Goal: Task Accomplishment & Management: Complete application form

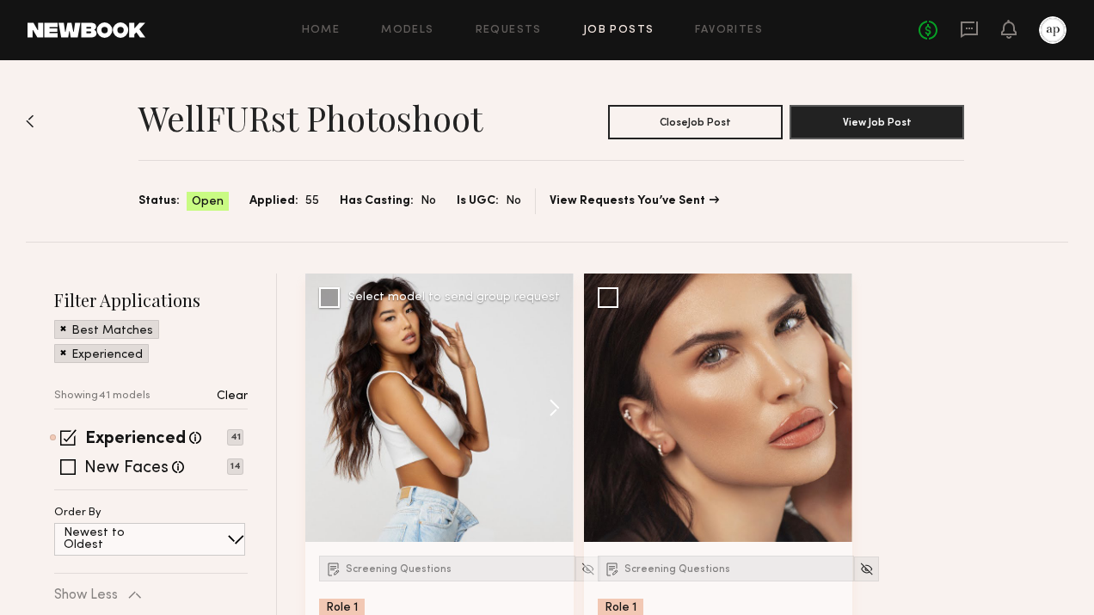
click at [558, 409] on button at bounding box center [546, 408] width 55 height 268
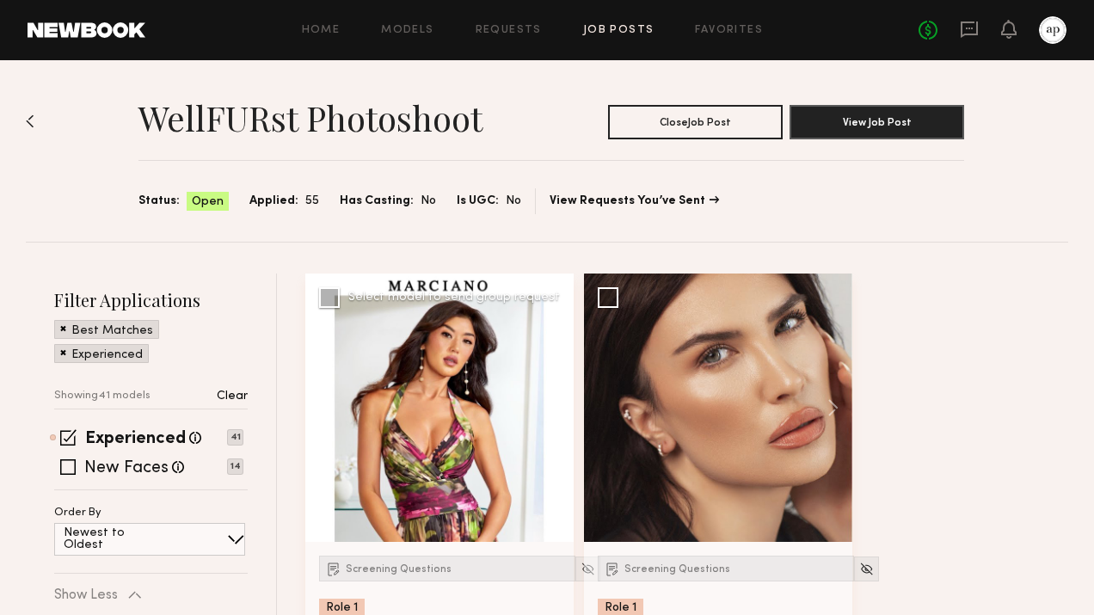
click at [558, 409] on button at bounding box center [546, 408] width 55 height 268
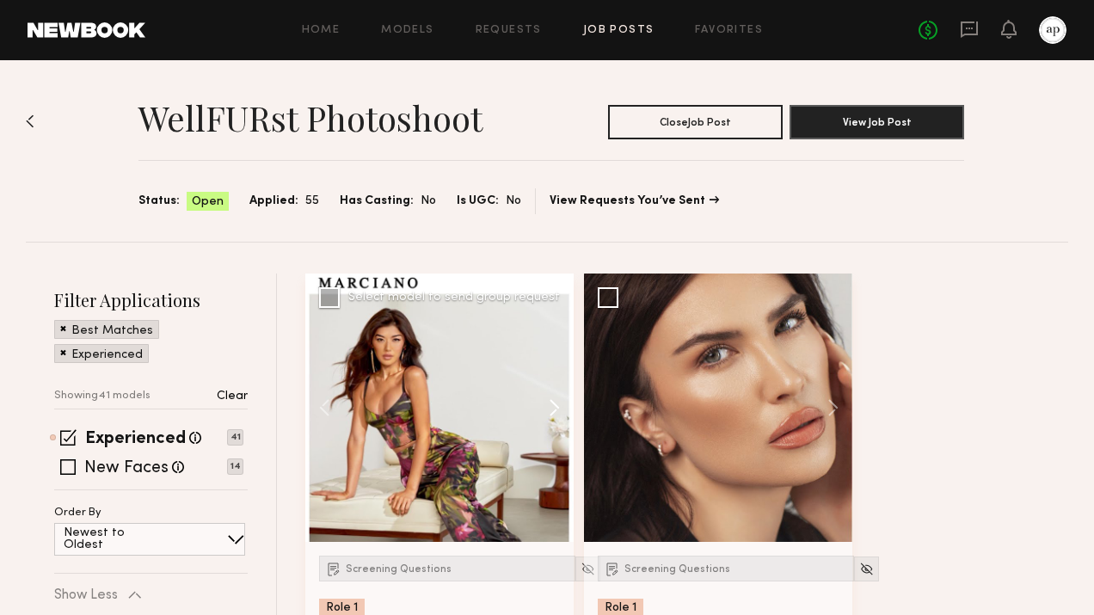
click at [558, 409] on button at bounding box center [546, 408] width 55 height 268
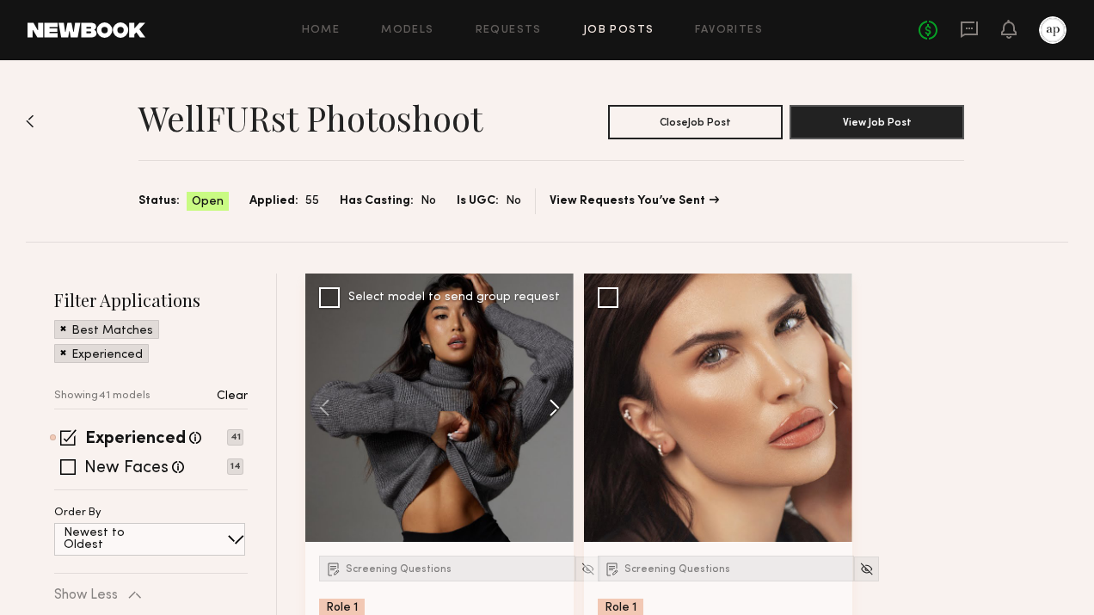
click at [558, 410] on button at bounding box center [546, 408] width 55 height 268
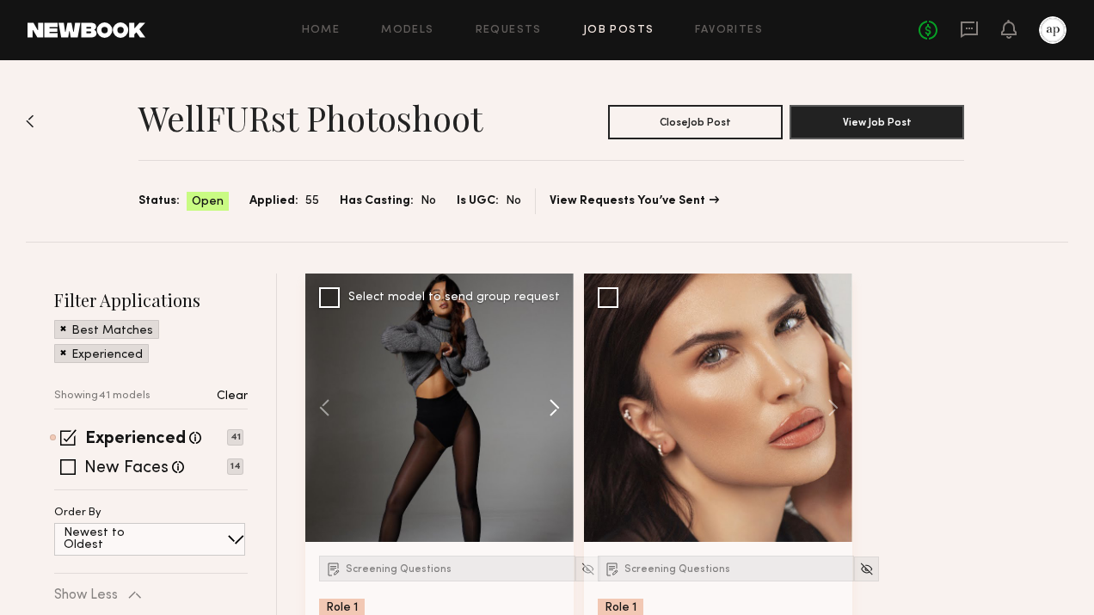
click at [558, 410] on button at bounding box center [546, 408] width 55 height 268
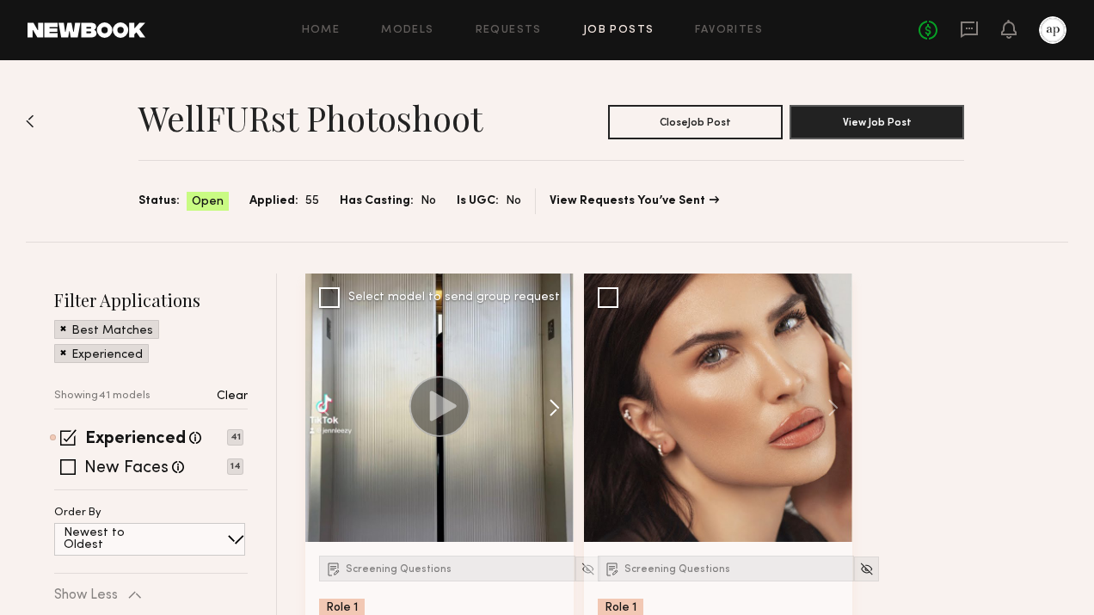
click at [558, 410] on button at bounding box center [546, 408] width 55 height 268
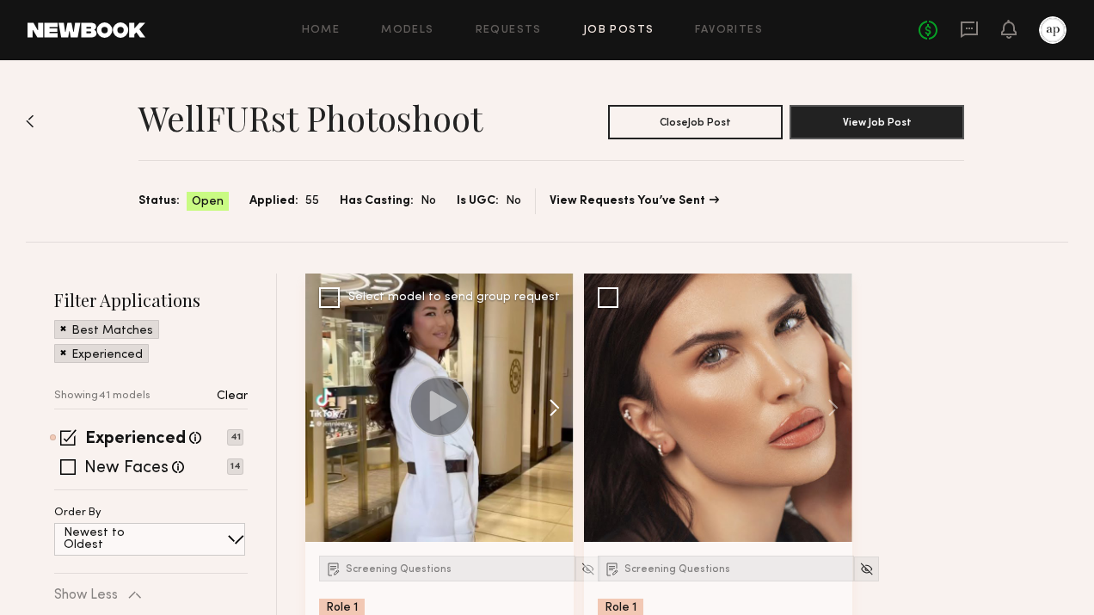
click at [558, 410] on button at bounding box center [546, 408] width 55 height 268
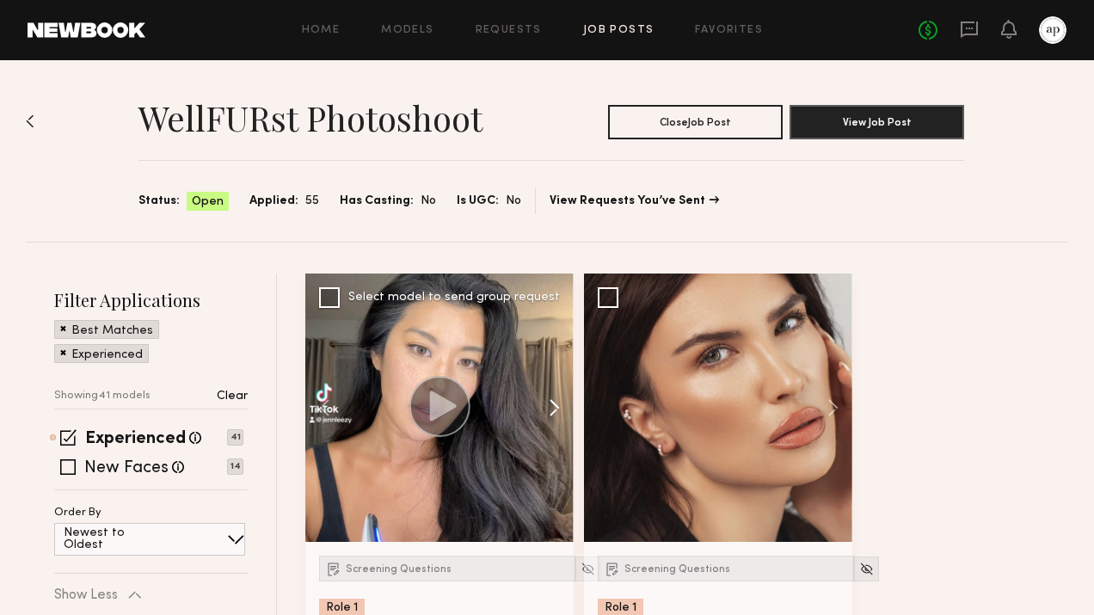
click at [558, 410] on button at bounding box center [546, 408] width 55 height 268
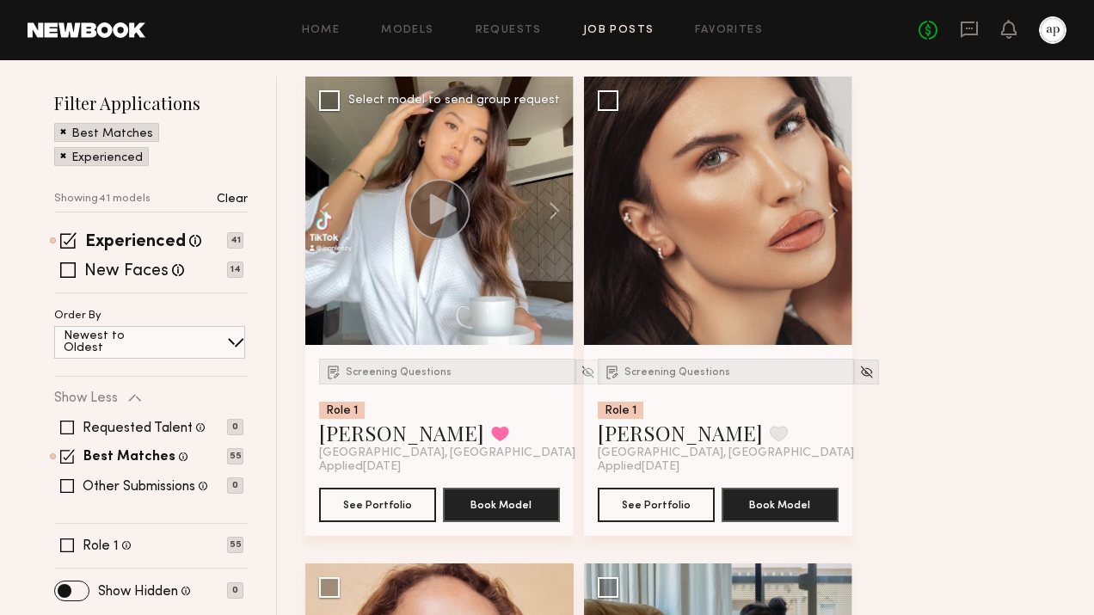
scroll to position [199, 0]
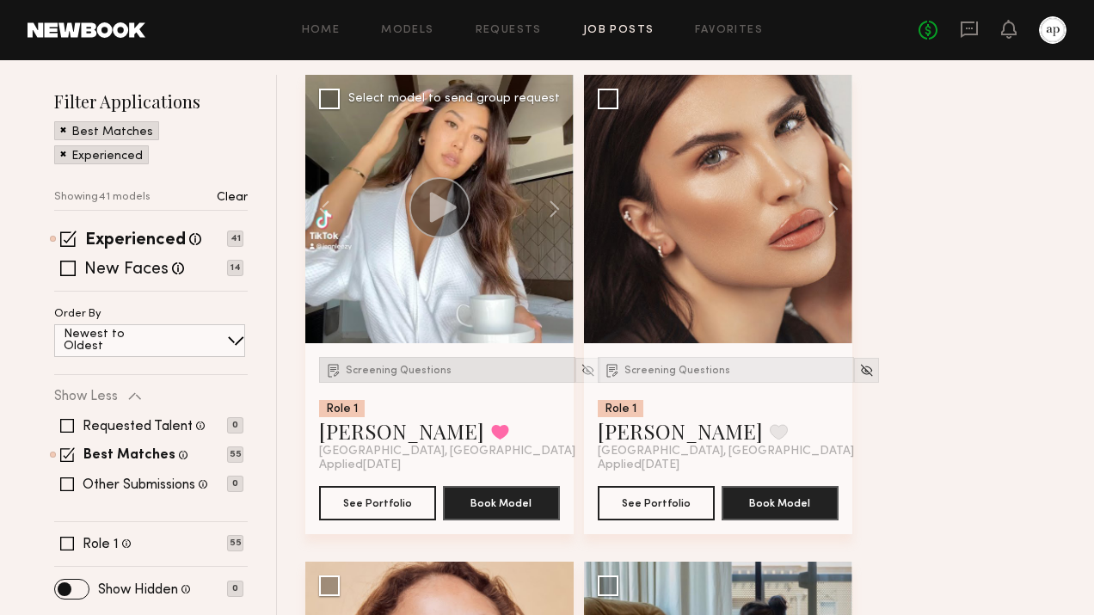
click at [432, 366] on span "Screening Questions" at bounding box center [399, 371] width 106 height 10
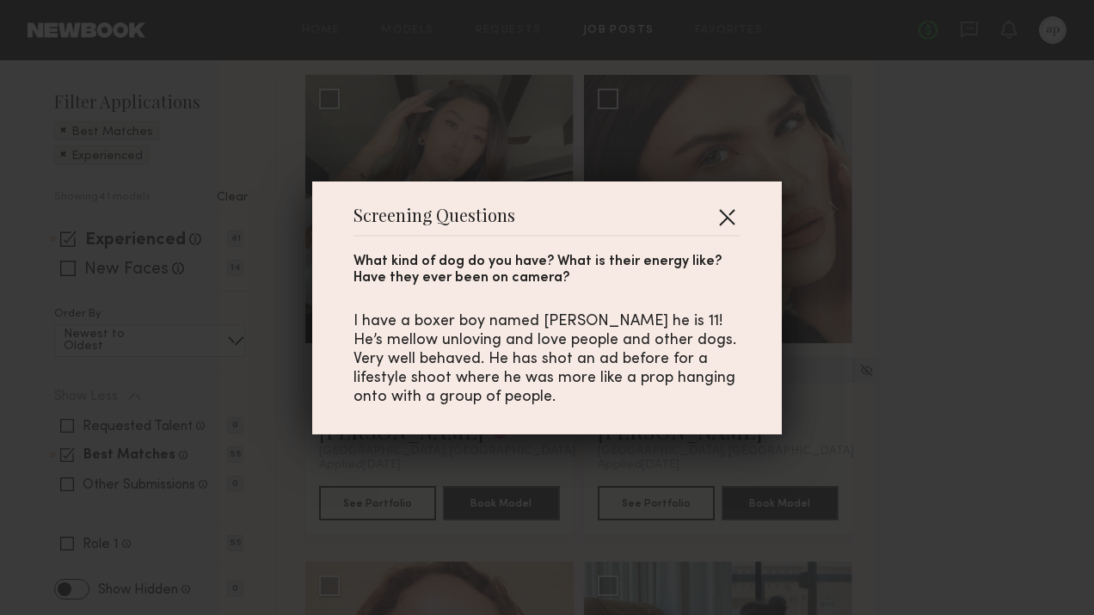
click at [722, 213] on button "button" at bounding box center [727, 217] width 28 height 28
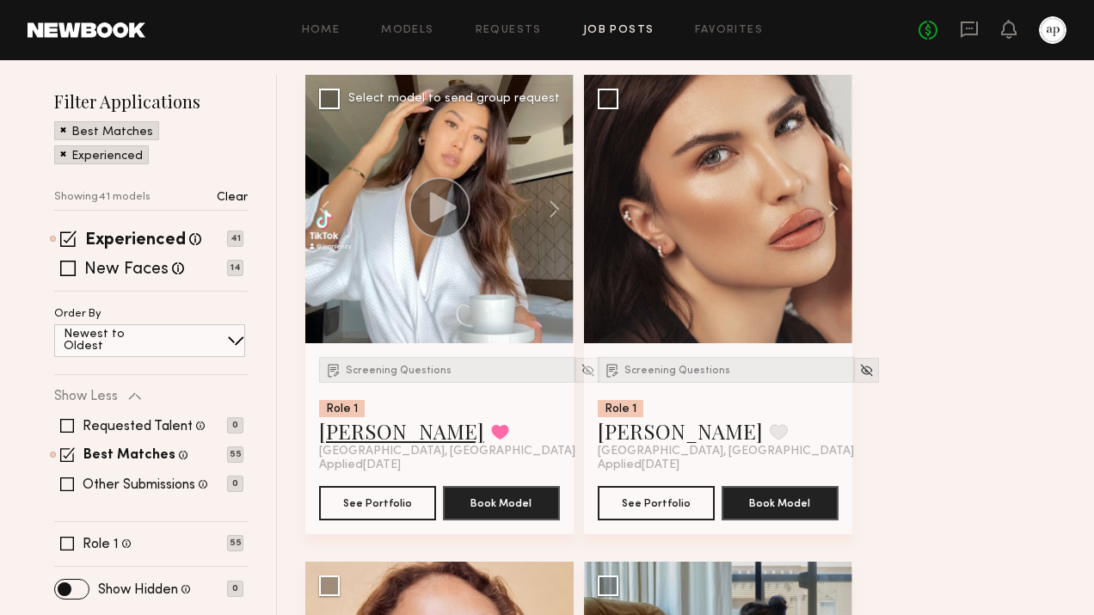
click at [345, 442] on link "[PERSON_NAME]" at bounding box center [401, 431] width 165 height 28
